Goal: Entertainment & Leisure: Consume media (video, audio)

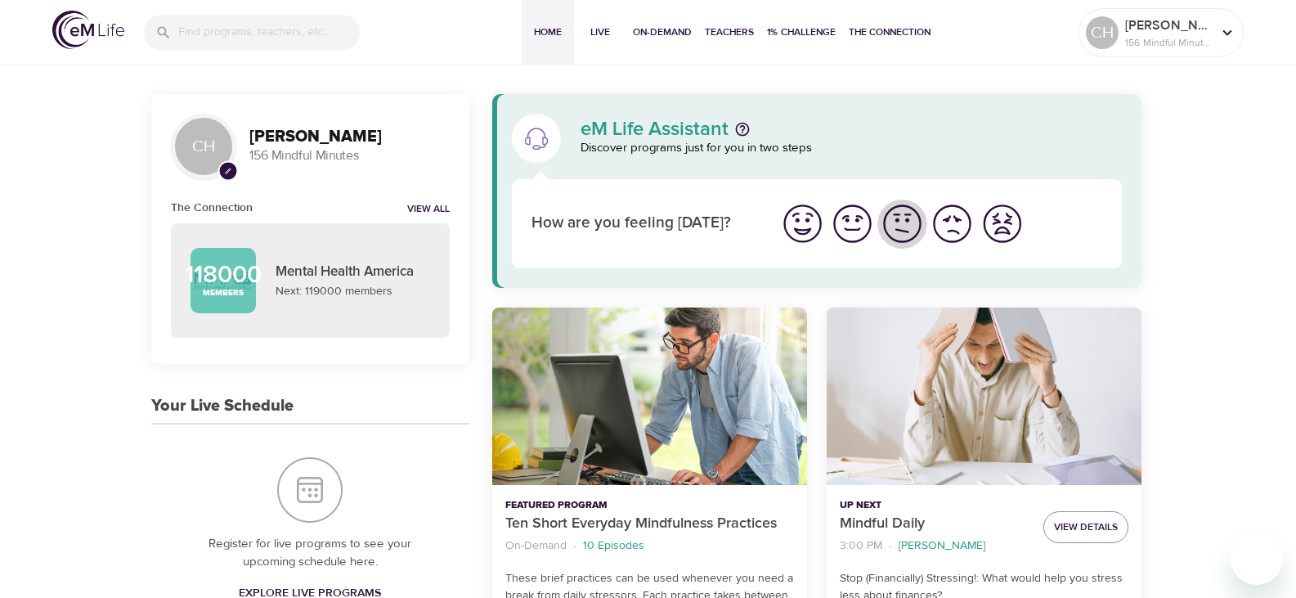
click at [898, 230] on img "I'm feeling ok" at bounding box center [902, 223] width 45 height 45
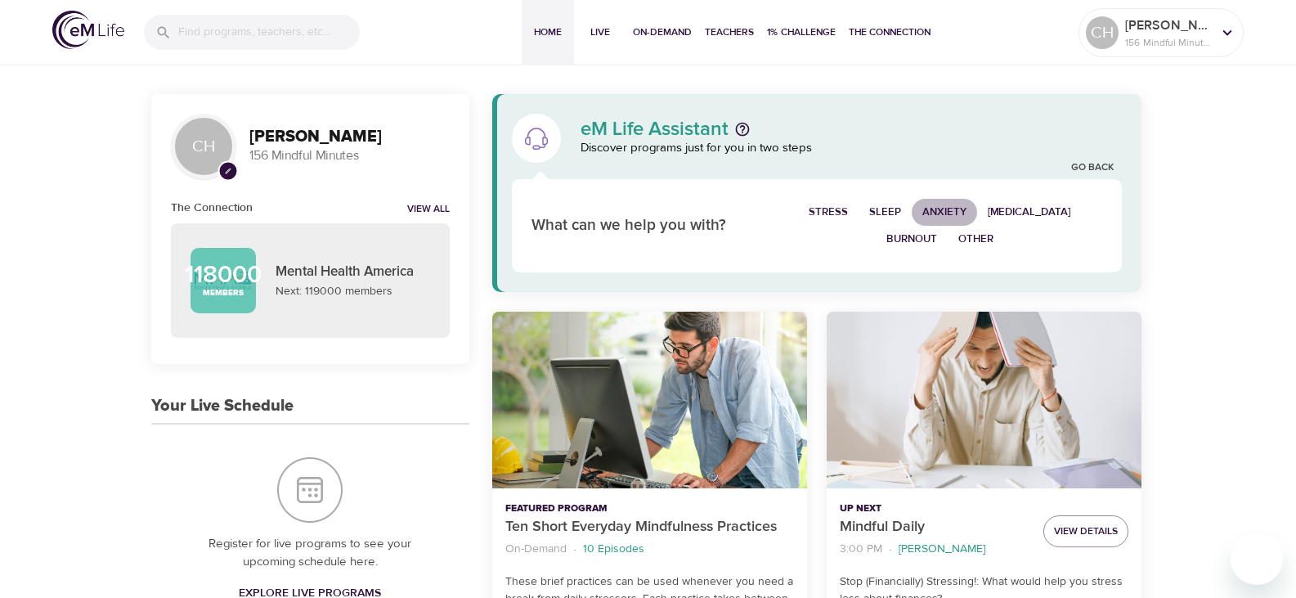
click at [951, 209] on span "Anxiety" at bounding box center [944, 212] width 44 height 19
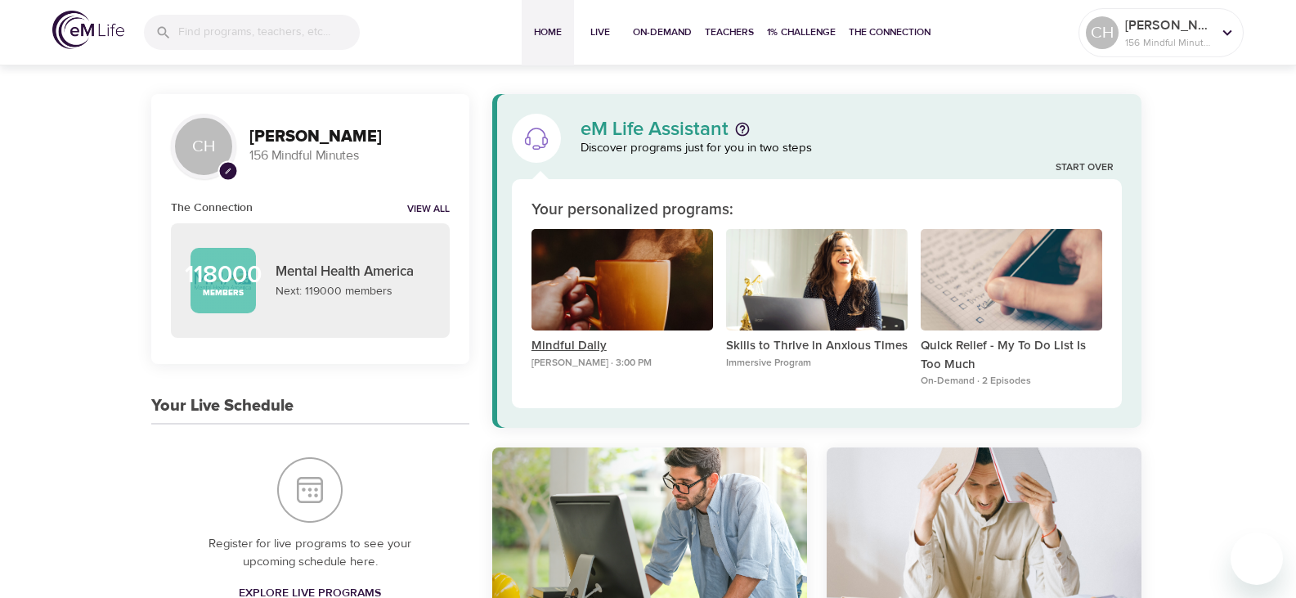
click at [559, 347] on p "Mindful Daily" at bounding box center [621, 346] width 181 height 19
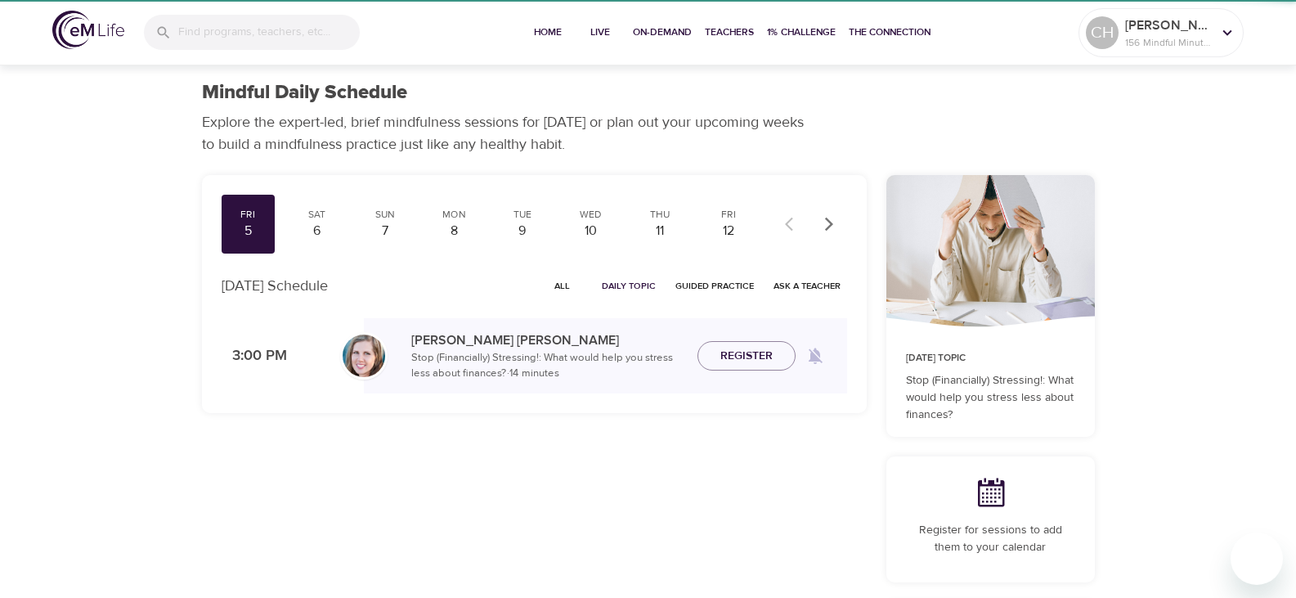
checkbox input "true"
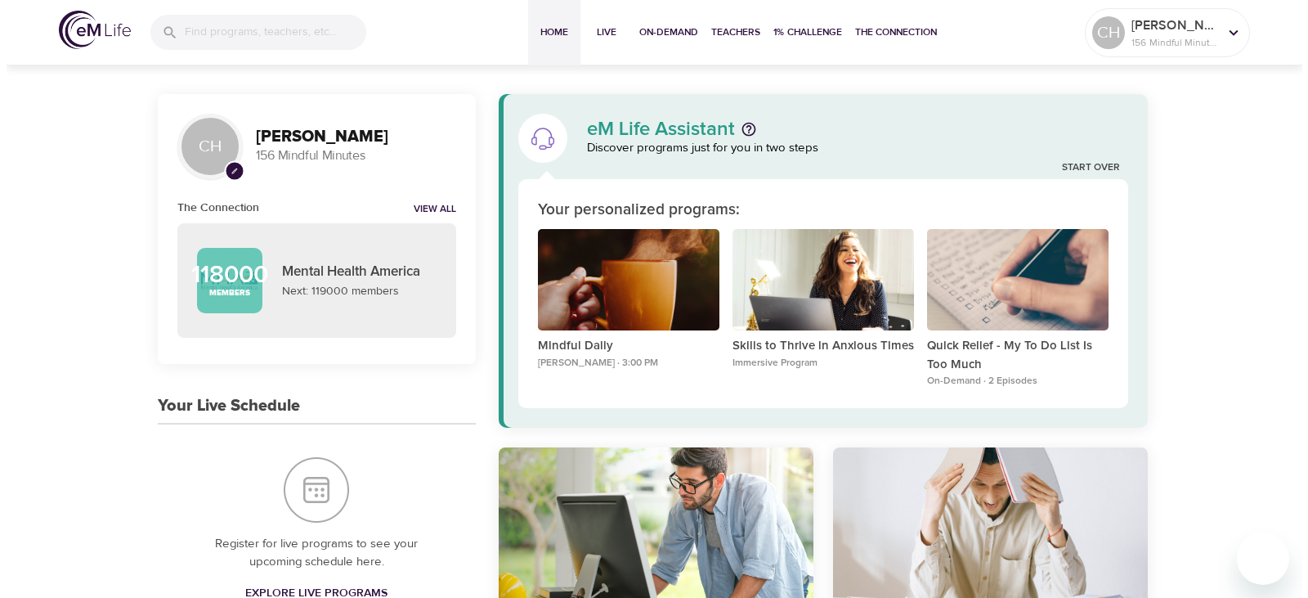
scroll to position [82, 0]
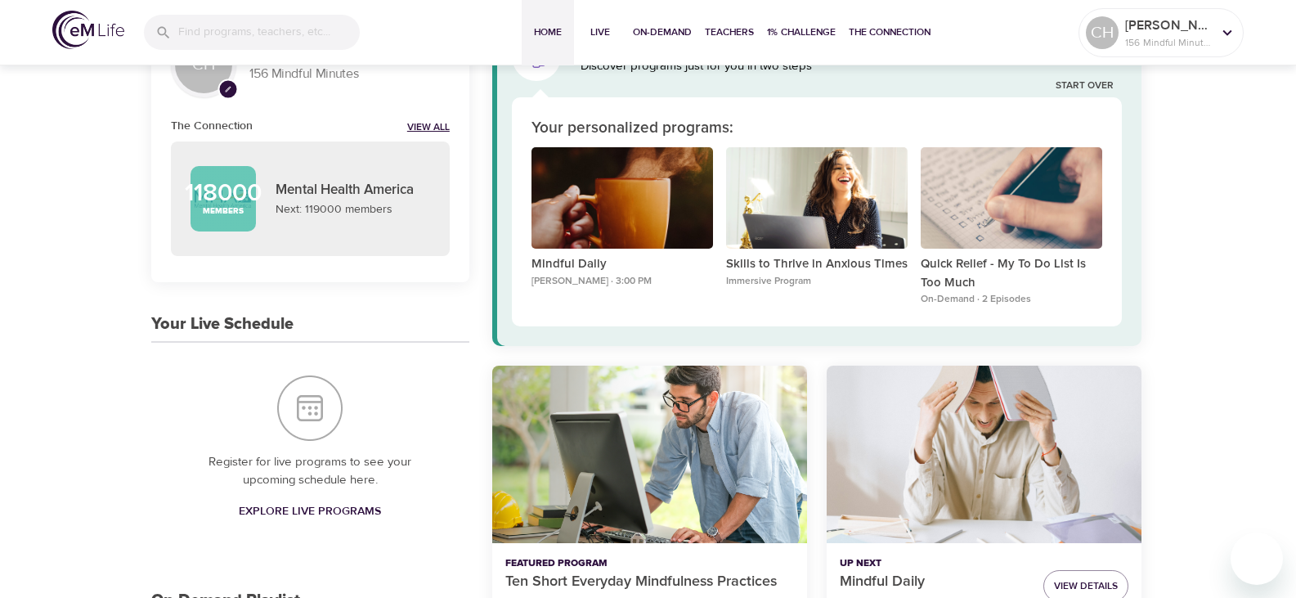
click at [419, 125] on link "View All" at bounding box center [428, 128] width 43 height 14
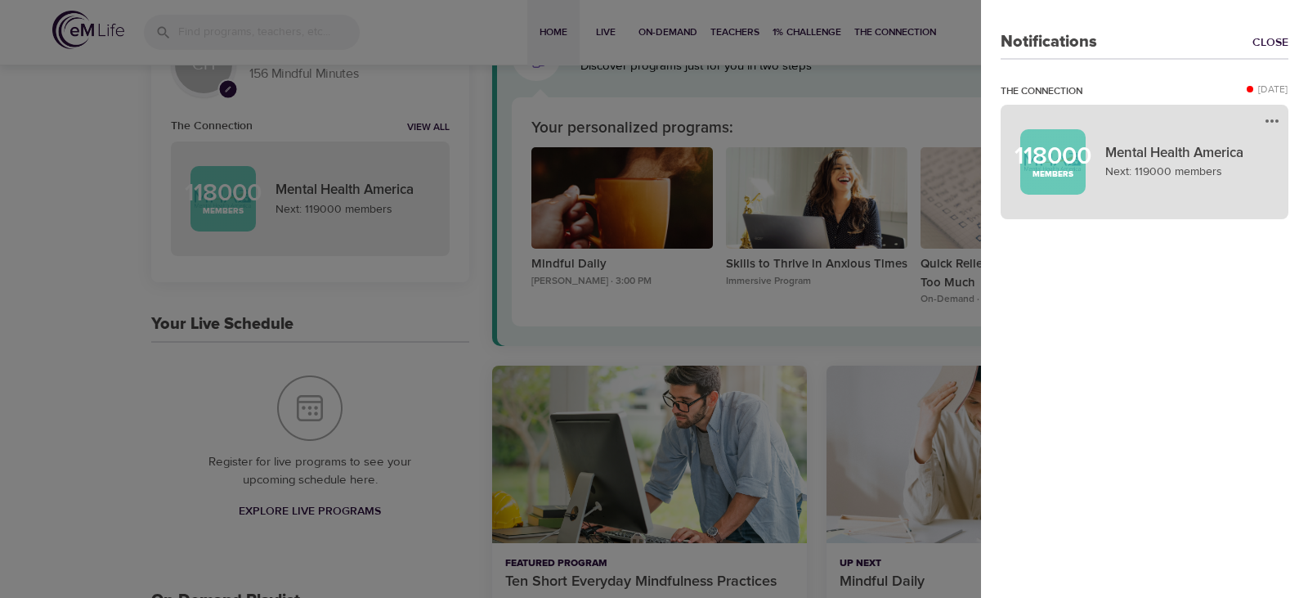
click at [1154, 149] on p "Mental Health America" at bounding box center [1186, 153] width 163 height 21
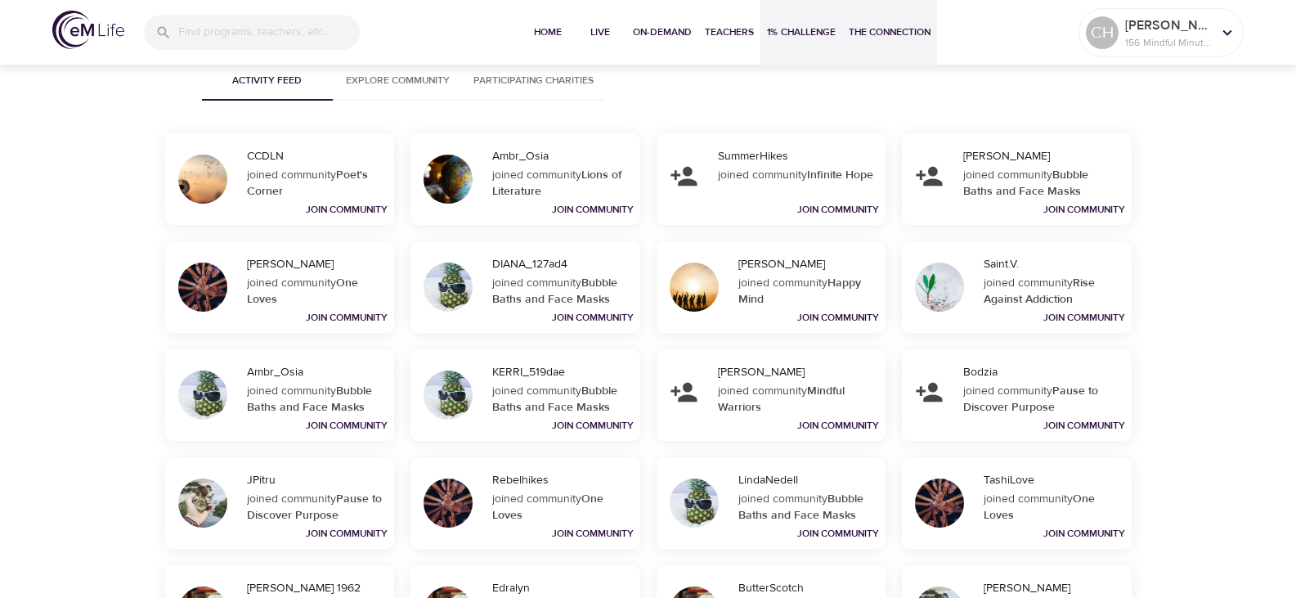
click at [800, 29] on span "1% Challenge" at bounding box center [801, 32] width 69 height 17
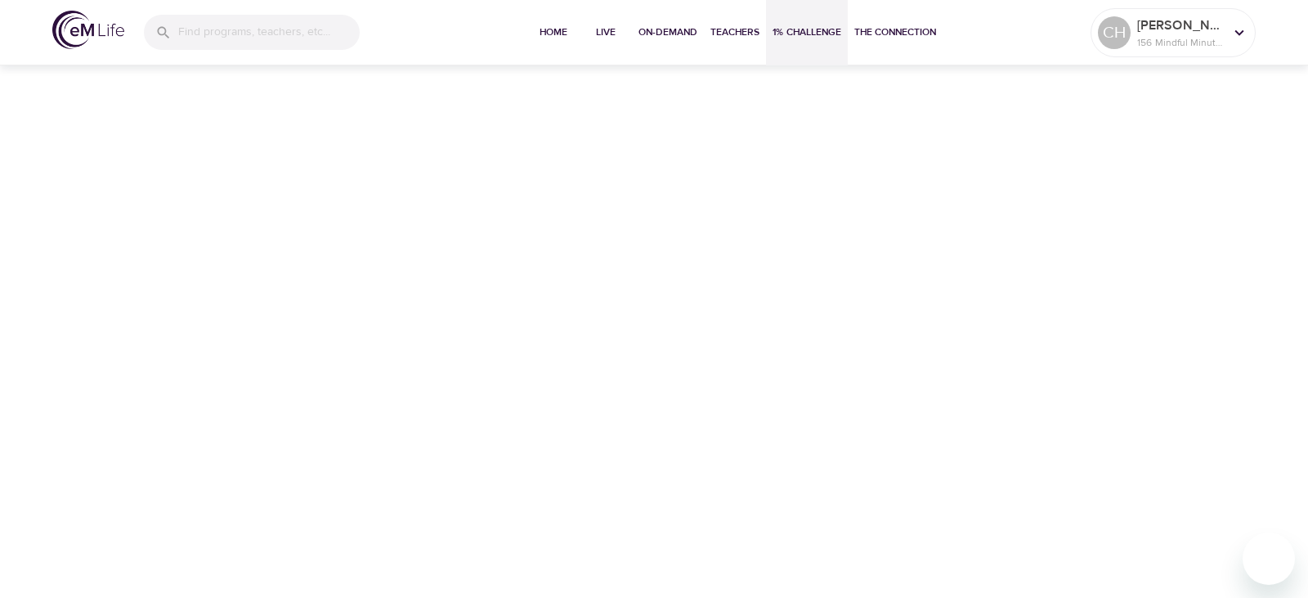
click at [805, 26] on span "1% Challenge" at bounding box center [807, 32] width 69 height 17
click at [799, 38] on span "1% Challenge" at bounding box center [807, 32] width 69 height 17
click at [800, 33] on span "1% Challenge" at bounding box center [807, 32] width 69 height 17
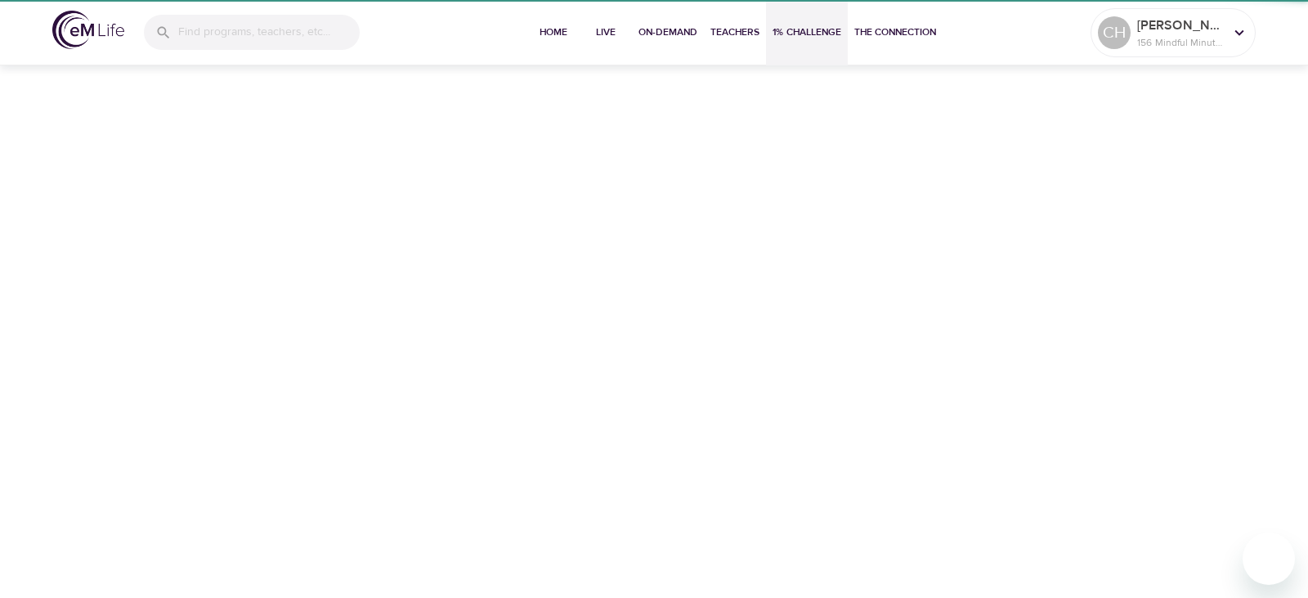
click at [800, 33] on span "1% Challenge" at bounding box center [807, 32] width 69 height 17
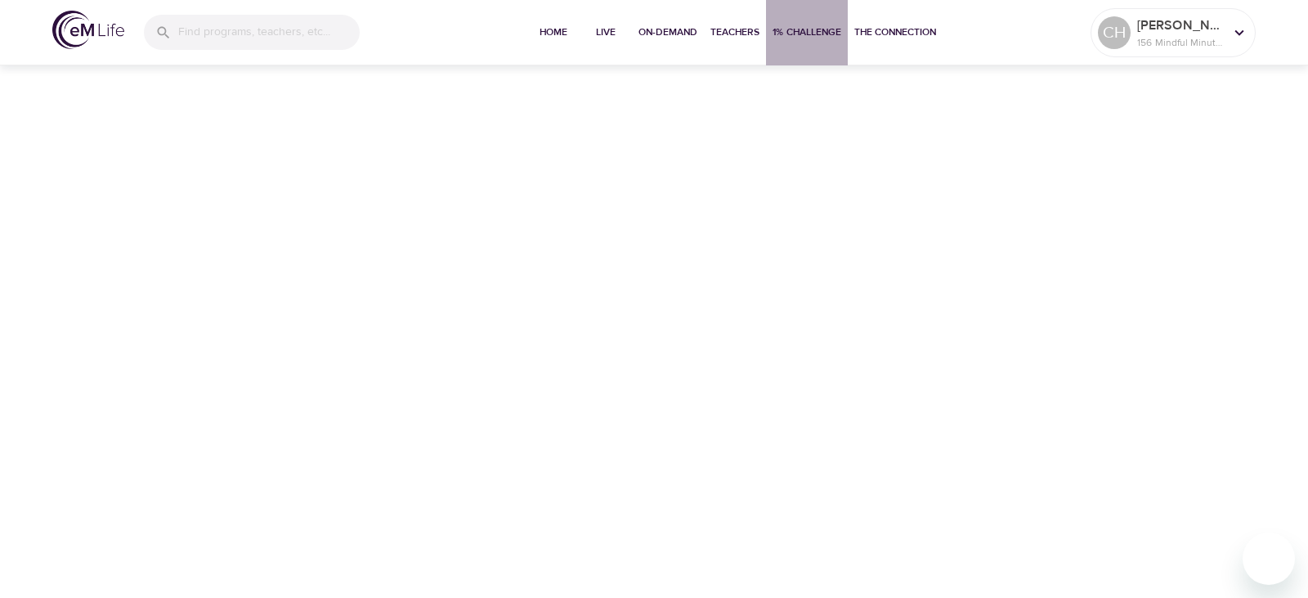
click at [800, 33] on span "1% Challenge" at bounding box center [807, 32] width 69 height 17
click at [550, 40] on span "Home" at bounding box center [553, 32] width 39 height 17
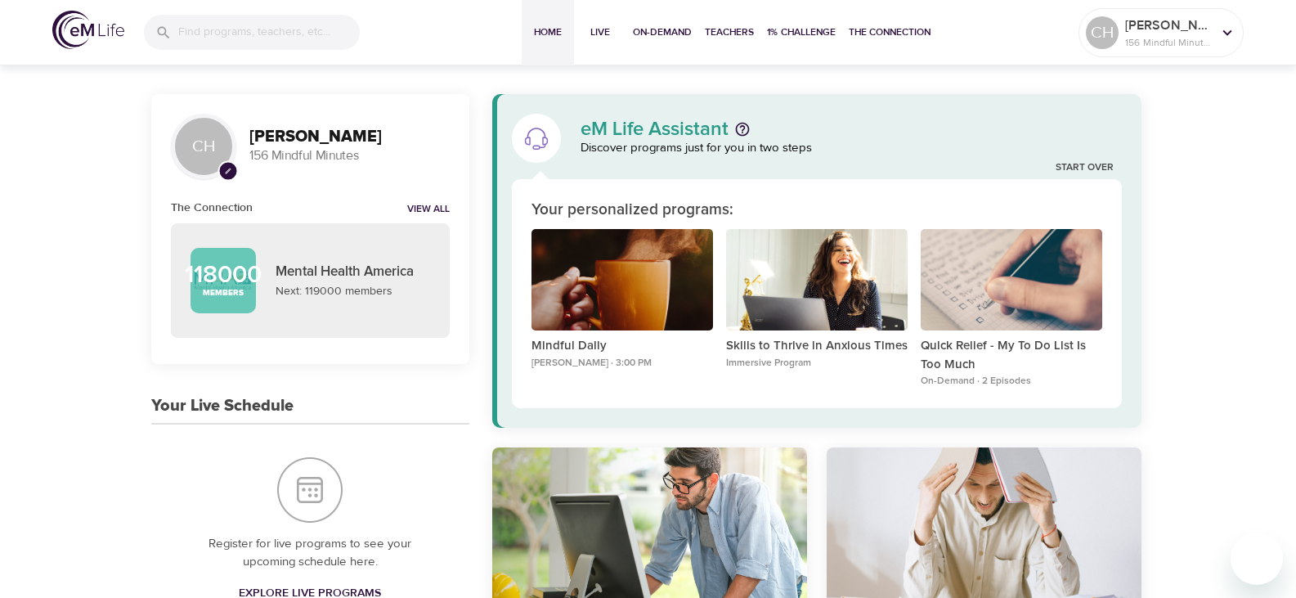
click at [217, 147] on div "CH" at bounding box center [203, 146] width 65 height 65
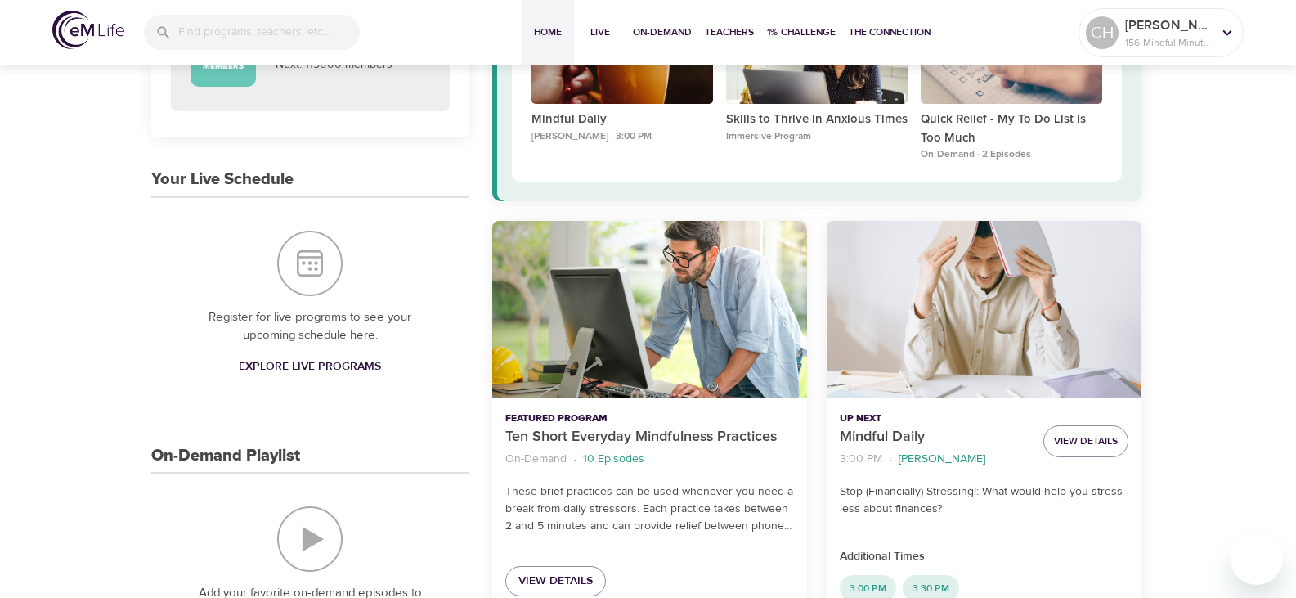
scroll to position [245, 0]
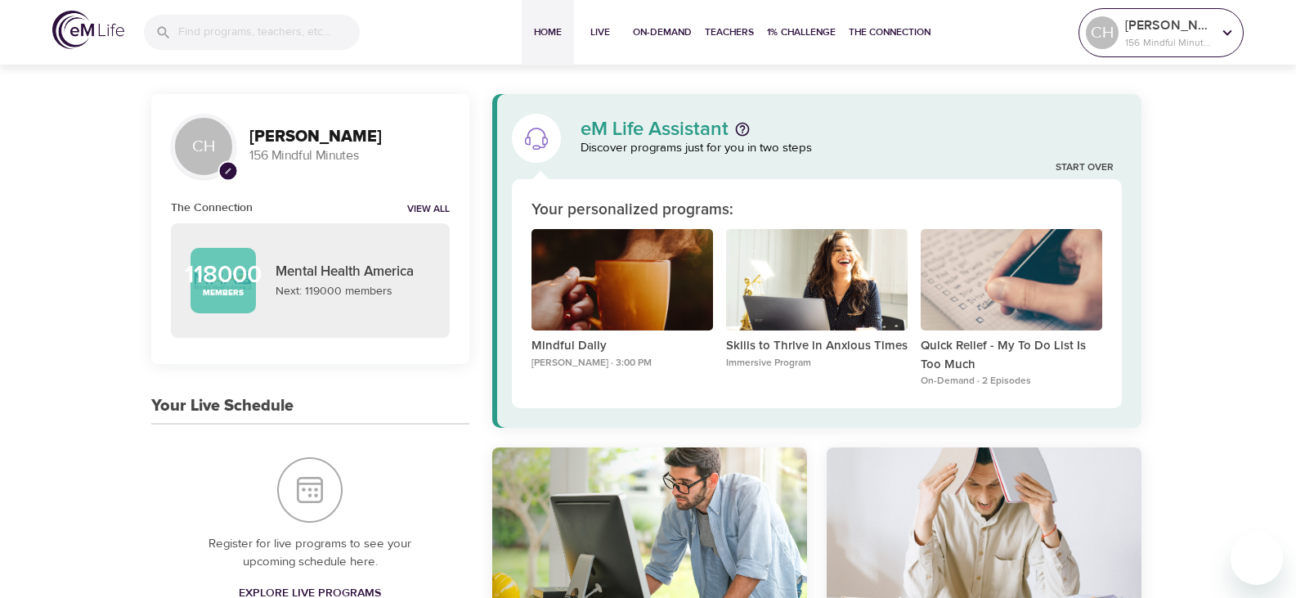
click at [1160, 26] on p "[PERSON_NAME]" at bounding box center [1168, 26] width 87 height 20
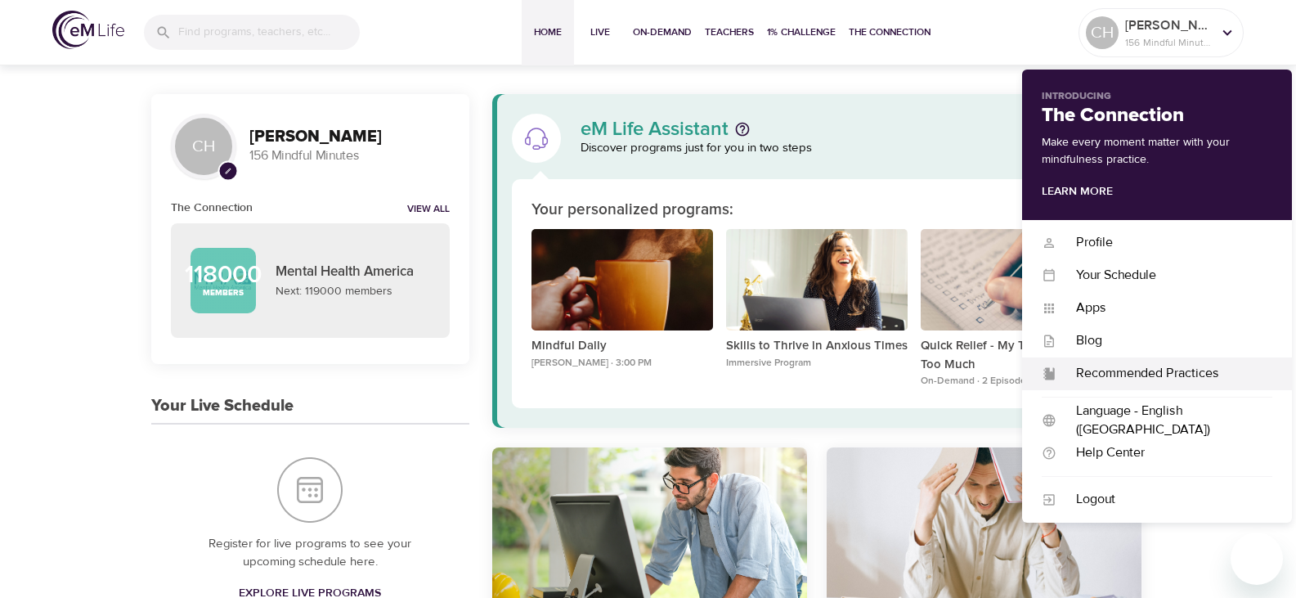
click at [1141, 370] on div "Recommended Practices" at bounding box center [1164, 373] width 216 height 19
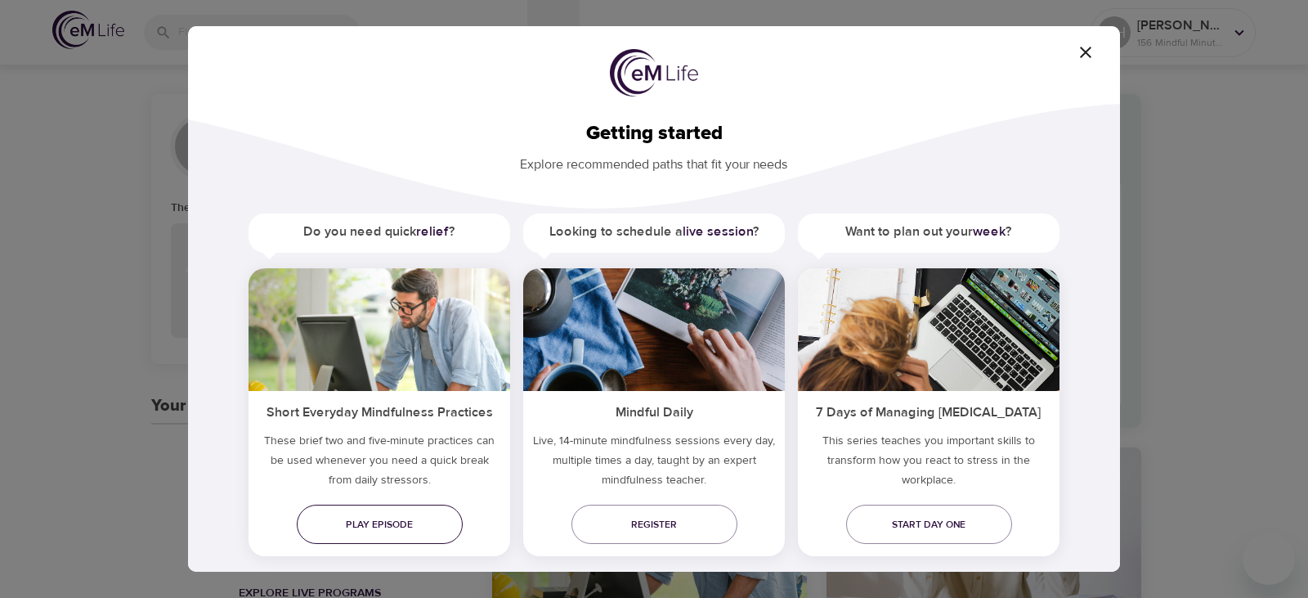
drag, startPoint x: 360, startPoint y: 524, endPoint x: 361, endPoint y: 514, distance: 9.9
click at [360, 523] on span "Play episode" at bounding box center [380, 524] width 140 height 17
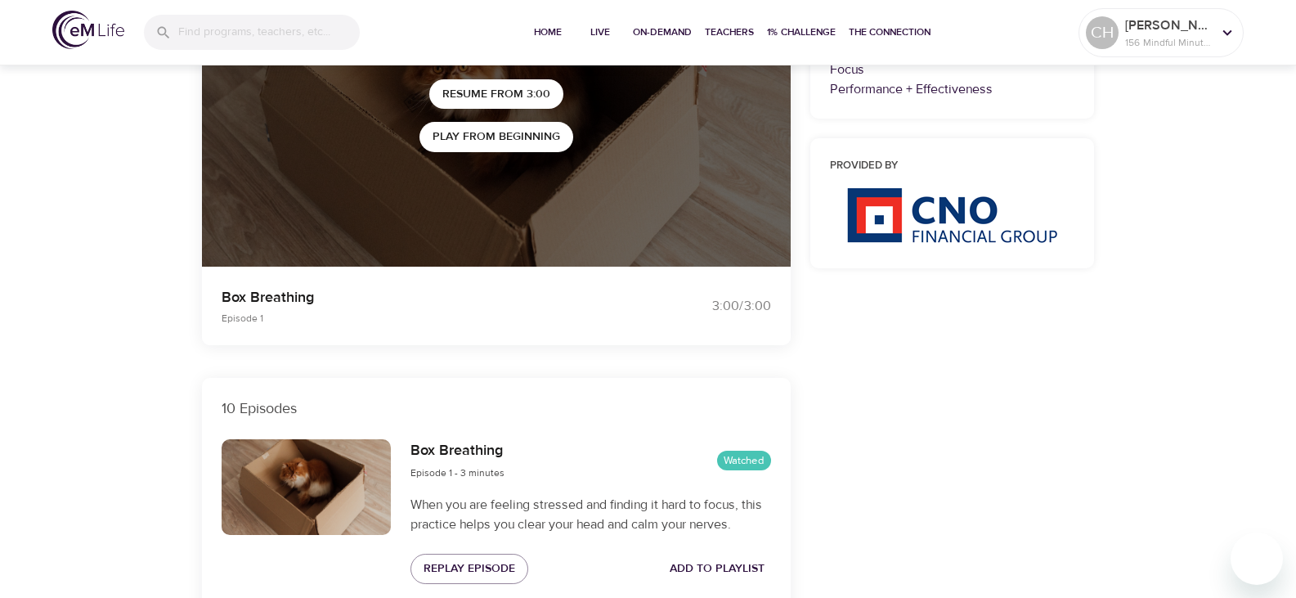
scroll to position [163, 0]
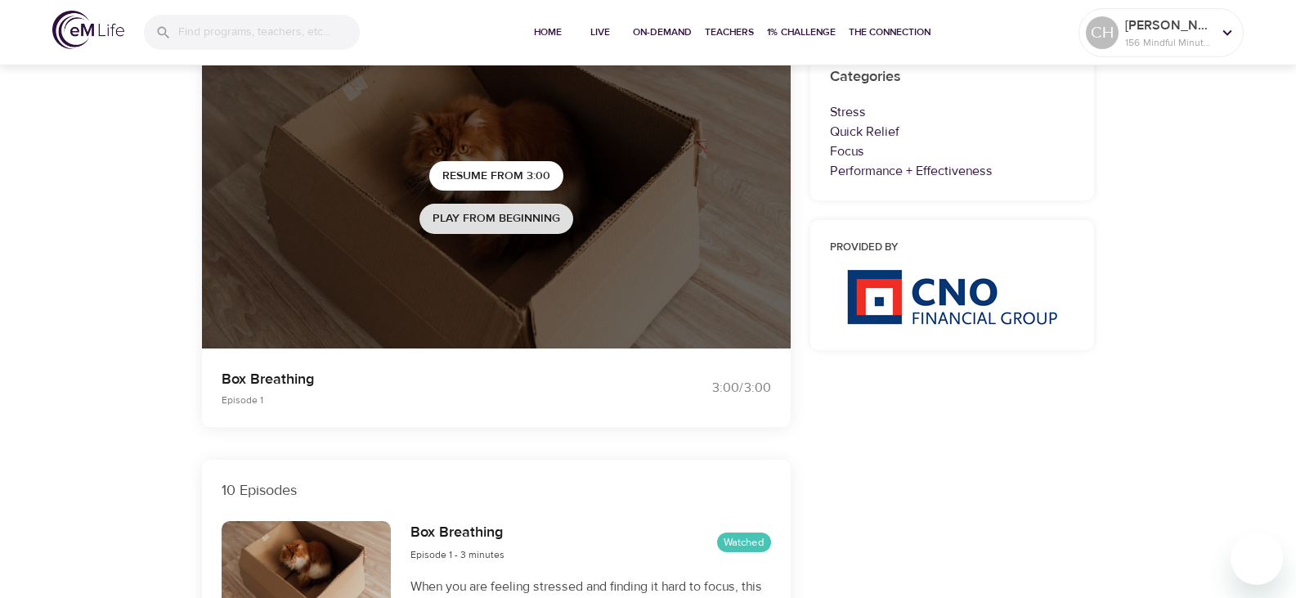
click at [477, 218] on span "Play from beginning" at bounding box center [496, 218] width 128 height 20
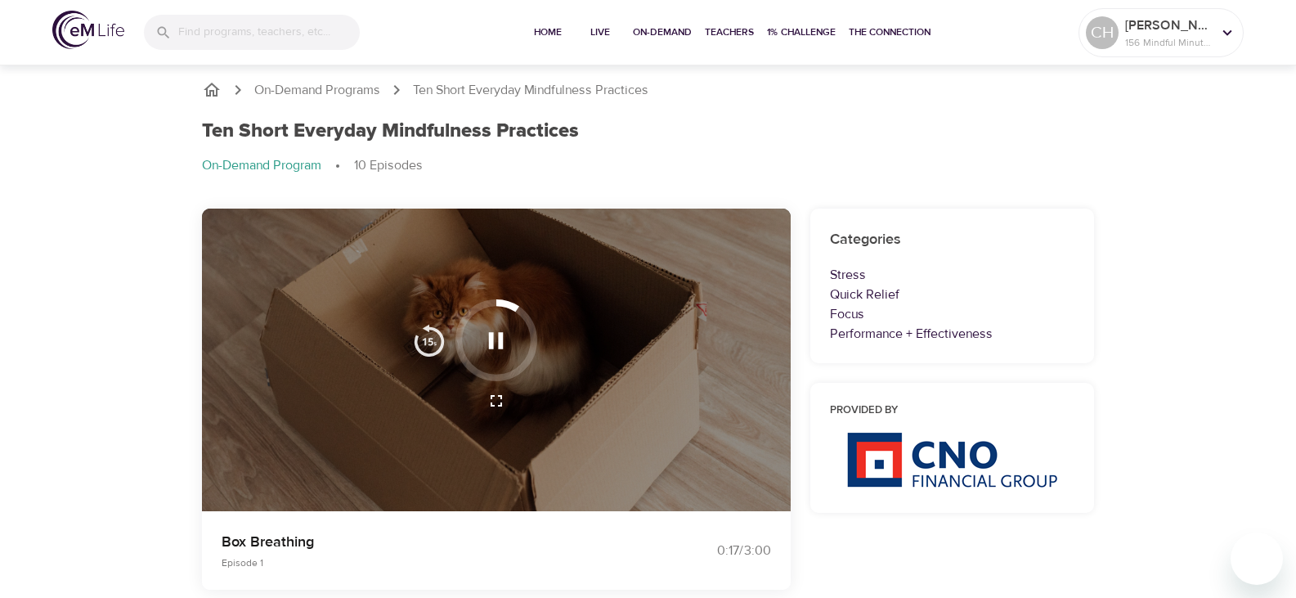
scroll to position [0, 0]
